Goal: Transaction & Acquisition: Book appointment/travel/reservation

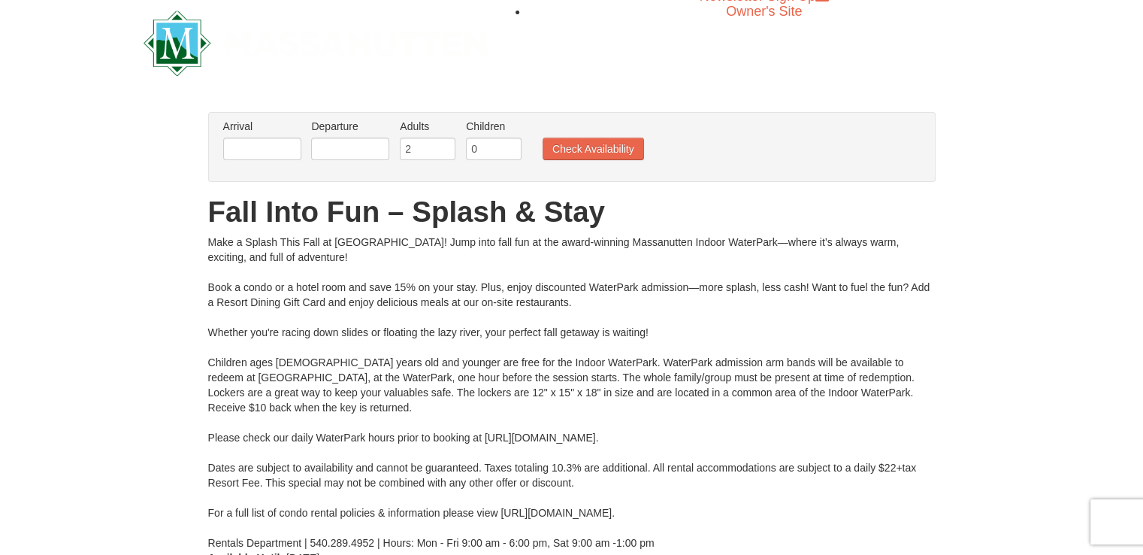
scroll to position [14, 0]
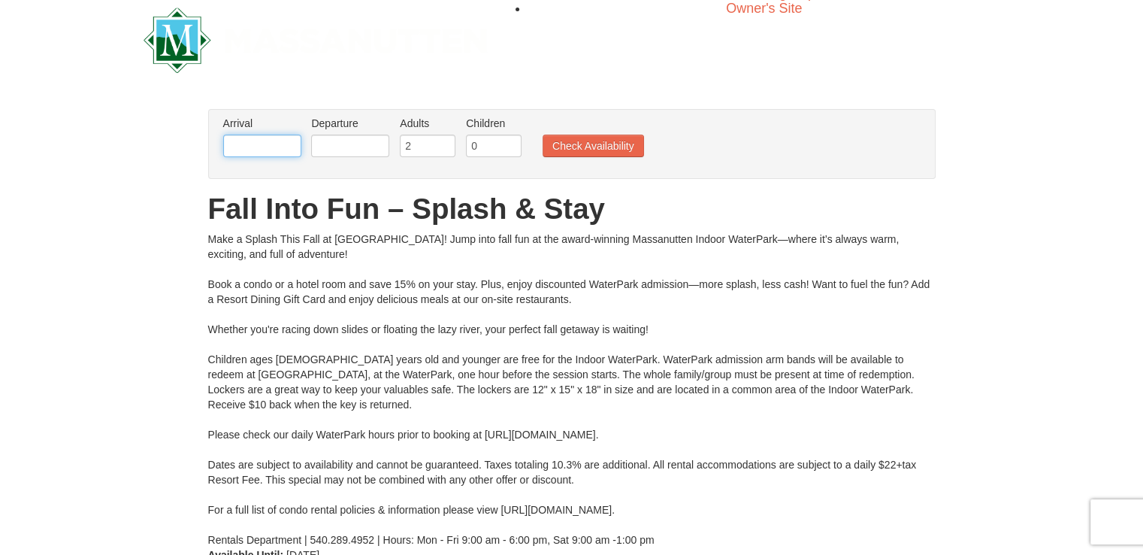
click at [265, 148] on input "text" at bounding box center [262, 146] width 78 height 23
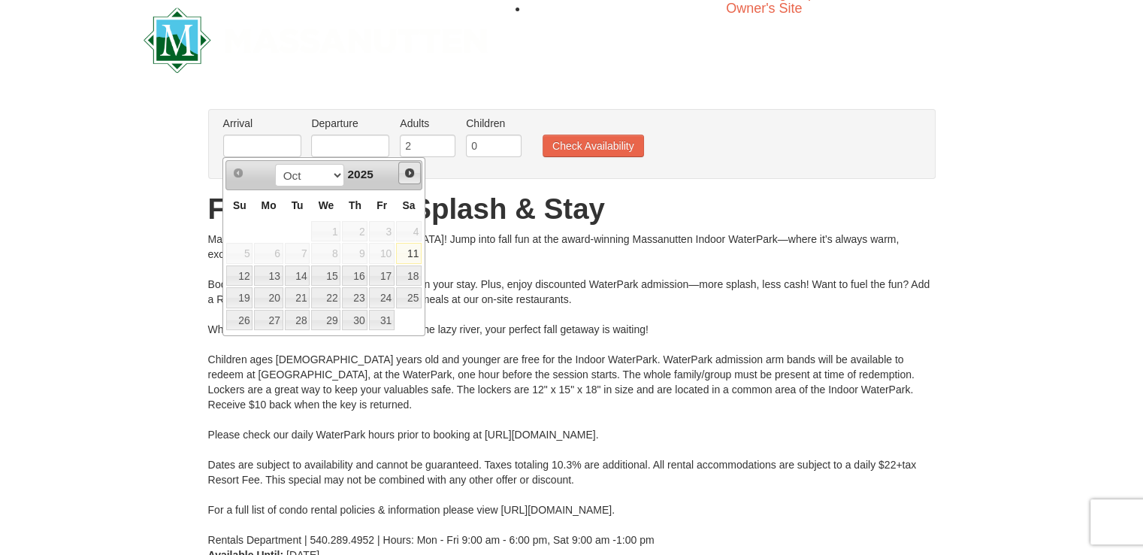
click at [411, 172] on span "Next" at bounding box center [410, 173] width 12 height 12
click at [389, 254] on link "7" at bounding box center [382, 253] width 26 height 21
type input "[DATE]"
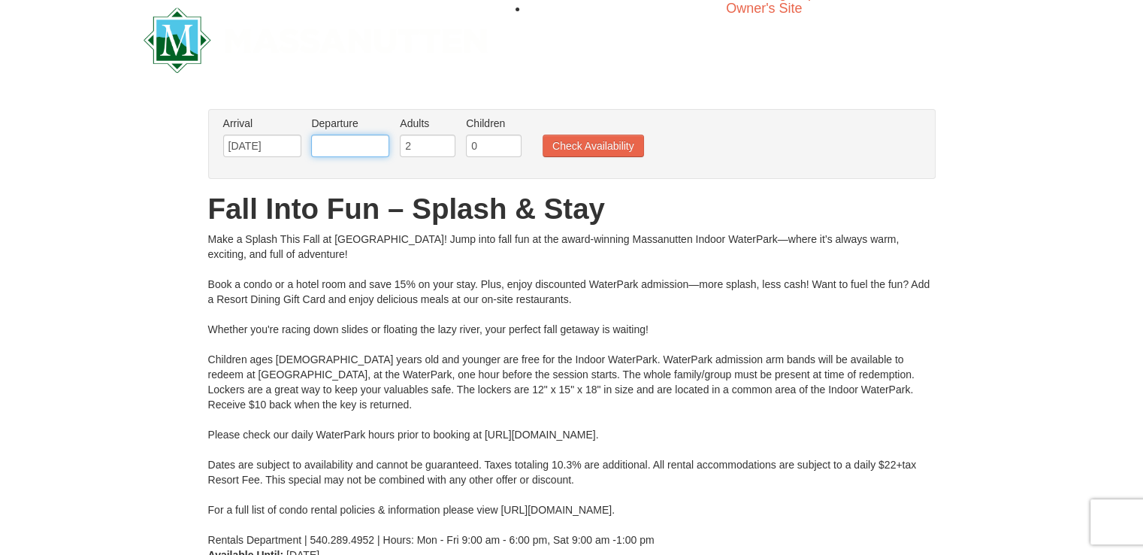
click at [358, 149] on input "text" at bounding box center [350, 146] width 78 height 23
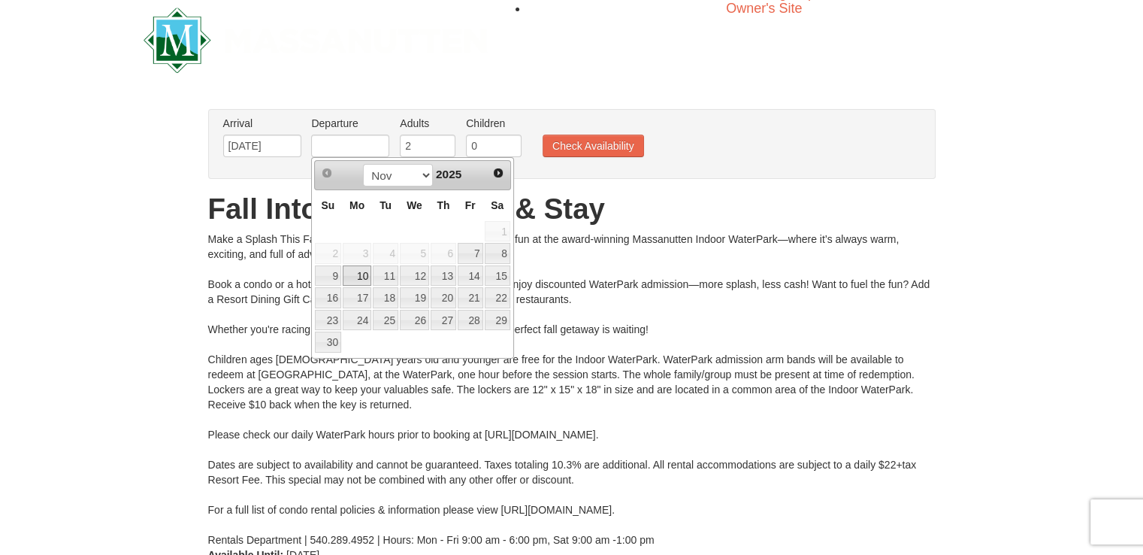
click at [362, 277] on link "10" at bounding box center [357, 275] width 29 height 21
type input "[DATE]"
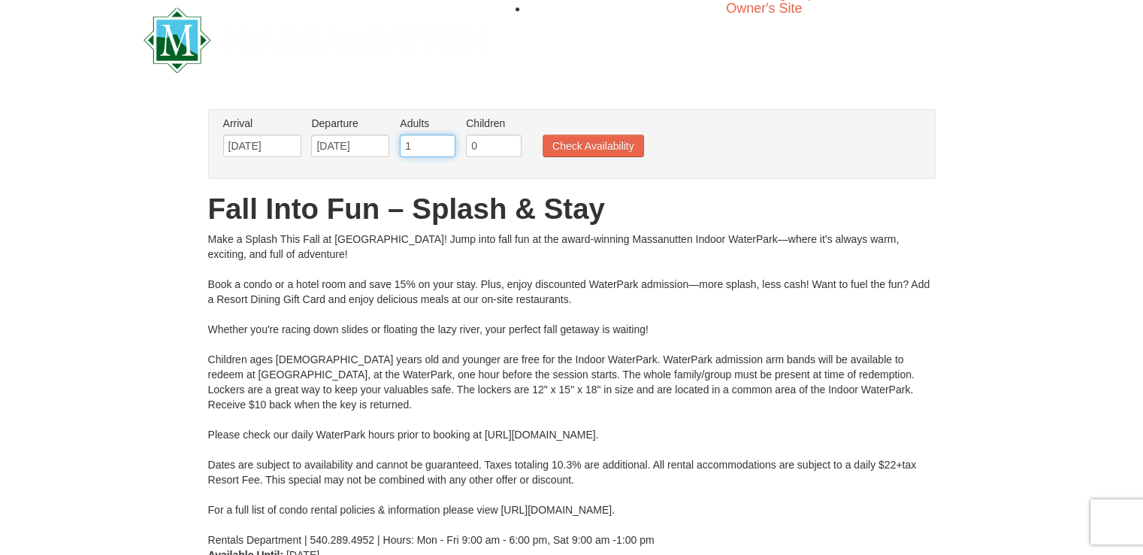
click at [443, 150] on input "1" at bounding box center [428, 146] width 56 height 23
click at [441, 141] on input "2" at bounding box center [428, 146] width 56 height 23
click at [441, 141] on input "3" at bounding box center [428, 146] width 56 height 23
click at [441, 141] on input "4" at bounding box center [428, 146] width 56 height 23
type input "5"
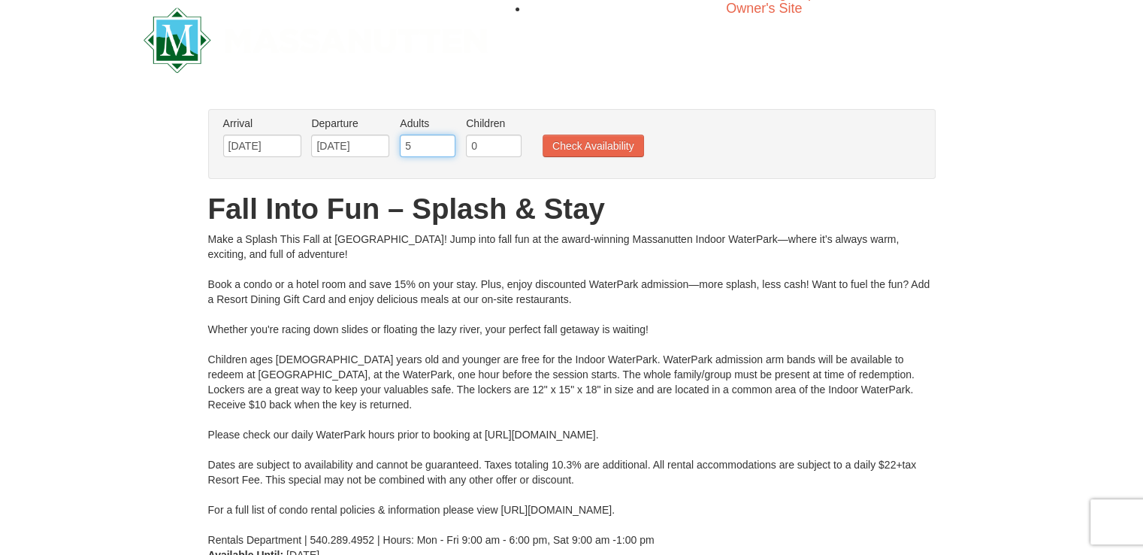
click at [441, 141] on input "5" at bounding box center [428, 146] width 56 height 23
click at [495, 148] on input "0" at bounding box center [494, 146] width 56 height 23
click at [511, 142] on input "1" at bounding box center [494, 146] width 56 height 23
click at [511, 142] on input "2" at bounding box center [494, 146] width 56 height 23
click at [511, 142] on input "3" at bounding box center [494, 146] width 56 height 23
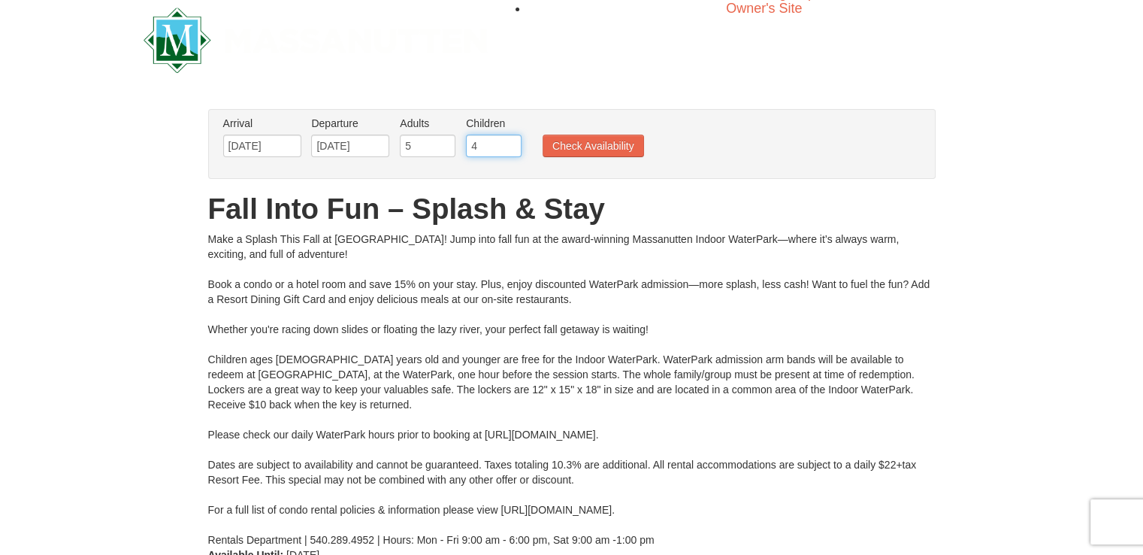
click at [511, 142] on input "4" at bounding box center [494, 146] width 56 height 23
click at [510, 151] on input "3" at bounding box center [494, 146] width 56 height 23
click at [512, 150] on input "2" at bounding box center [494, 146] width 56 height 23
click at [512, 150] on input "1" at bounding box center [494, 146] width 56 height 23
click at [514, 141] on input "2" at bounding box center [494, 146] width 56 height 23
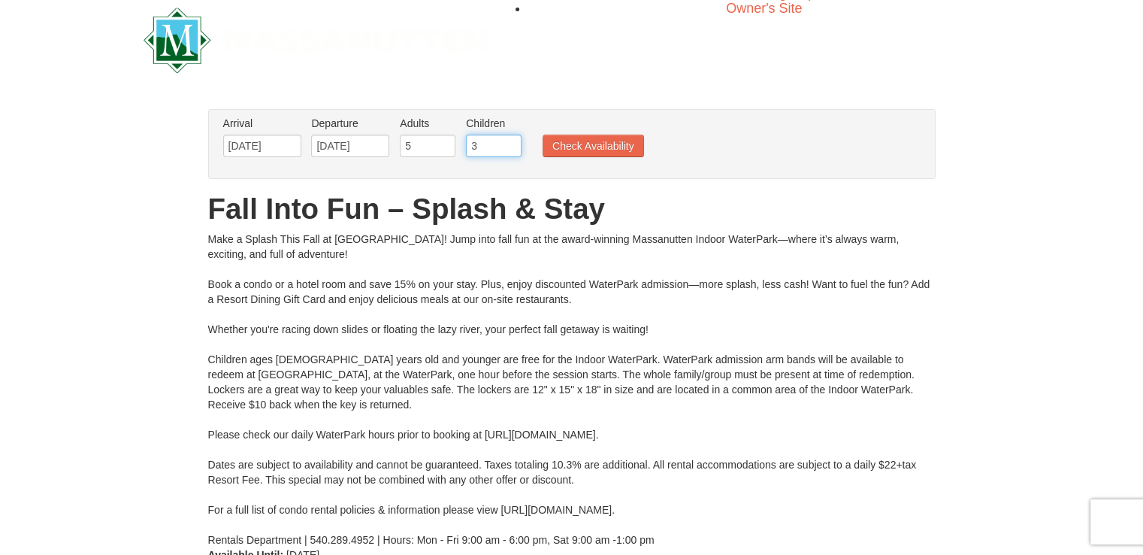
click at [513, 141] on input "3" at bounding box center [494, 146] width 56 height 23
type input "4"
click at [513, 141] on input "4" at bounding box center [494, 146] width 56 height 23
click at [581, 141] on button "Check Availability" at bounding box center [593, 146] width 101 height 23
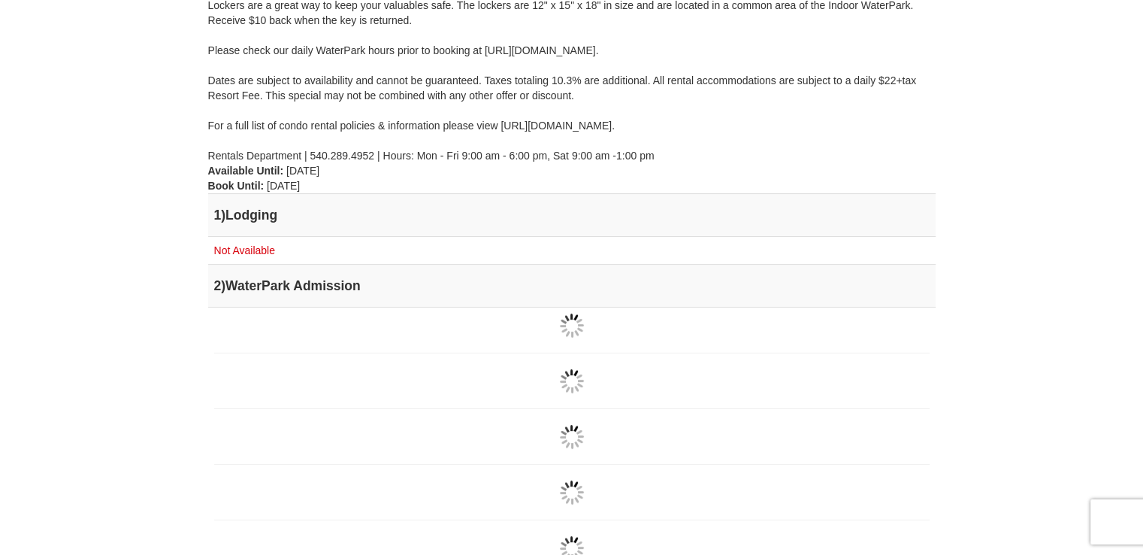
scroll to position [460, 0]
